Goal: Task Accomplishment & Management: Use online tool/utility

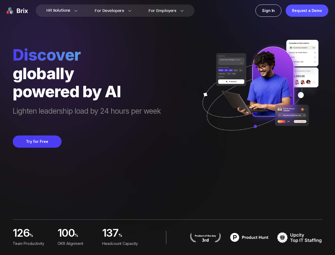
click at [167, 127] on div "Discover globally powered by AI Lighten leadership load by 24 hours per week Tr…" at bounding box center [168, 74] width 310 height 148
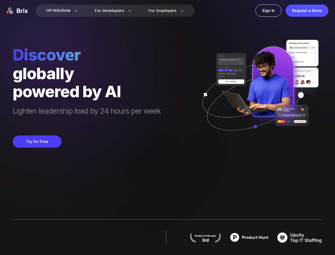
click at [307, 11] on div "Request a Demo" at bounding box center [307, 11] width 43 height 12
click at [37, 141] on button "Try for Free" at bounding box center [37, 141] width 49 height 12
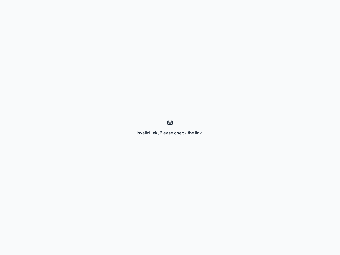
click at [170, 127] on div "Invalid link, Please check the link." at bounding box center [170, 127] width 340 height 255
